Goal: Task Accomplishment & Management: Manage account settings

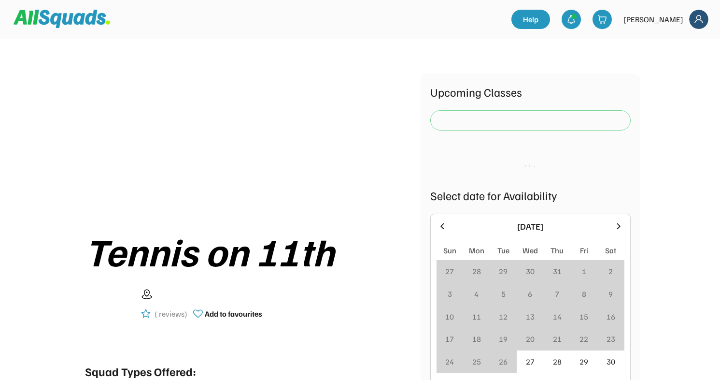
click at [667, 23] on div "[PERSON_NAME]" at bounding box center [654, 20] width 60 height 12
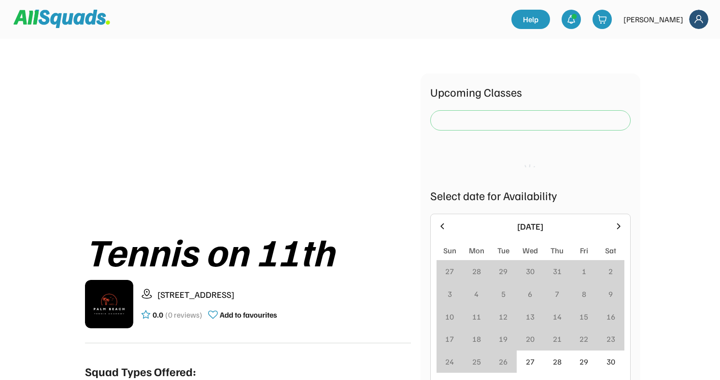
click at [691, 20] on img at bounding box center [698, 19] width 19 height 19
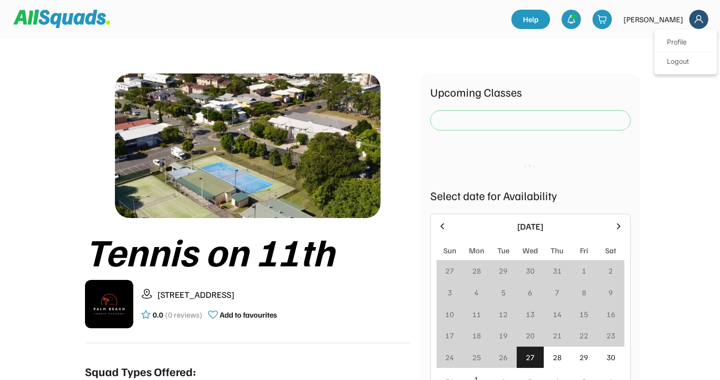
click at [703, 14] on img at bounding box center [698, 19] width 19 height 19
click at [688, 41] on link "Profile" at bounding box center [685, 42] width 57 height 19
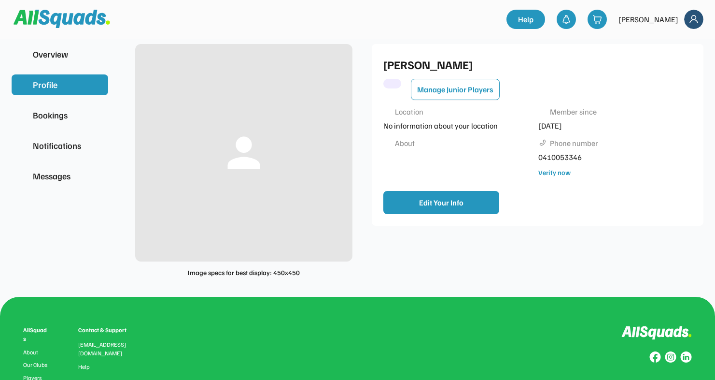
scroll to position [8, 0]
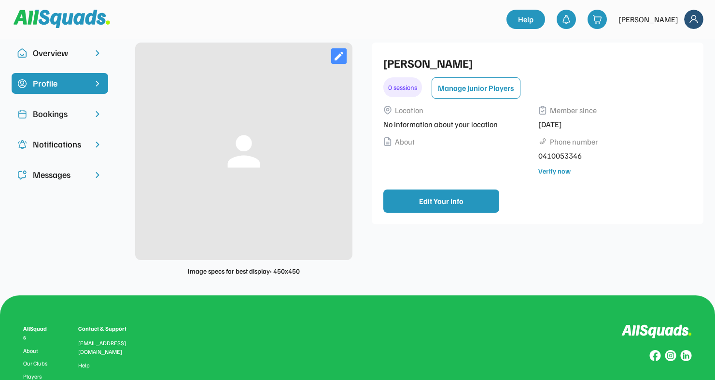
click at [69, 116] on div "Bookings" at bounding box center [60, 113] width 54 height 13
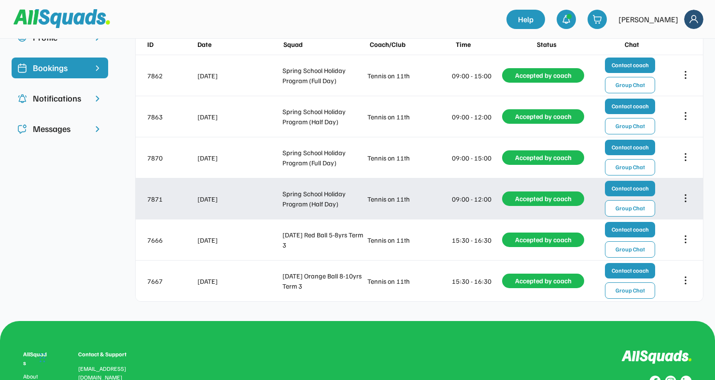
scroll to position [60, 0]
